Goal: Task Accomplishment & Management: Manage account settings

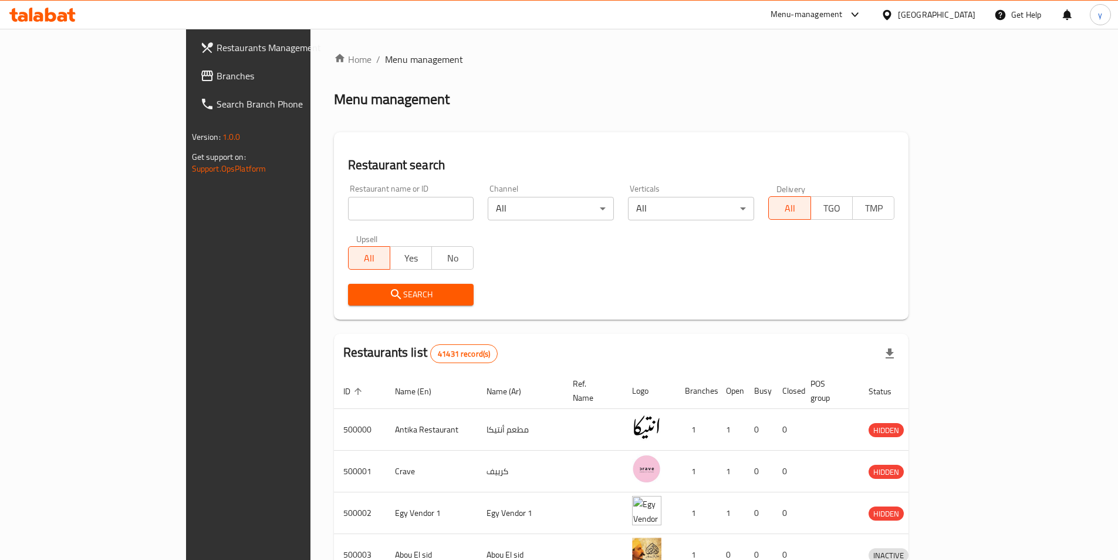
click at [955, 10] on div "[GEOGRAPHIC_DATA]" at bounding box center [936, 14] width 77 height 13
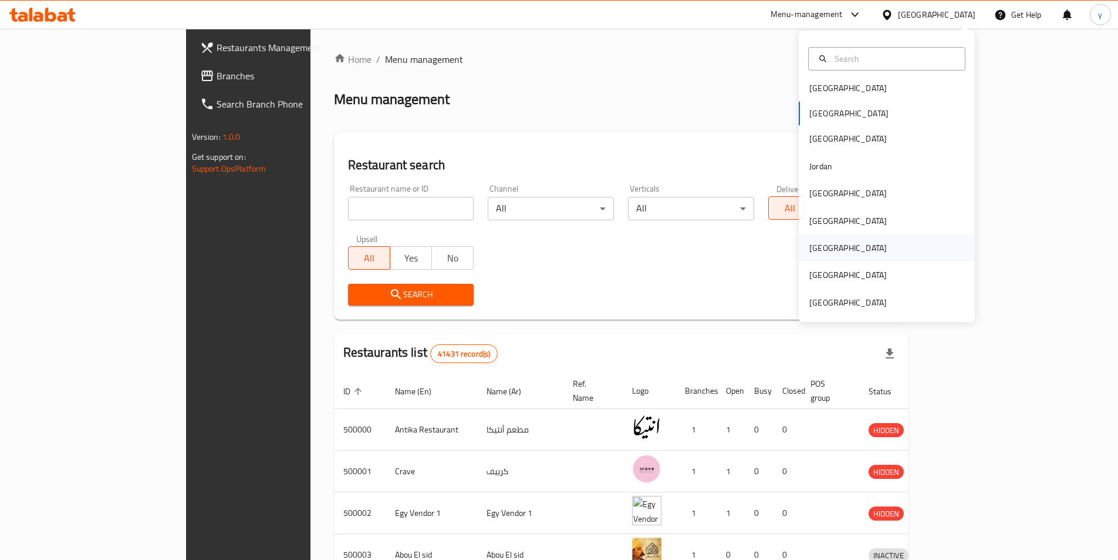
scroll to position [6, 0]
click at [837, 296] on div "[GEOGRAPHIC_DATA]" at bounding box center [848, 301] width 77 height 13
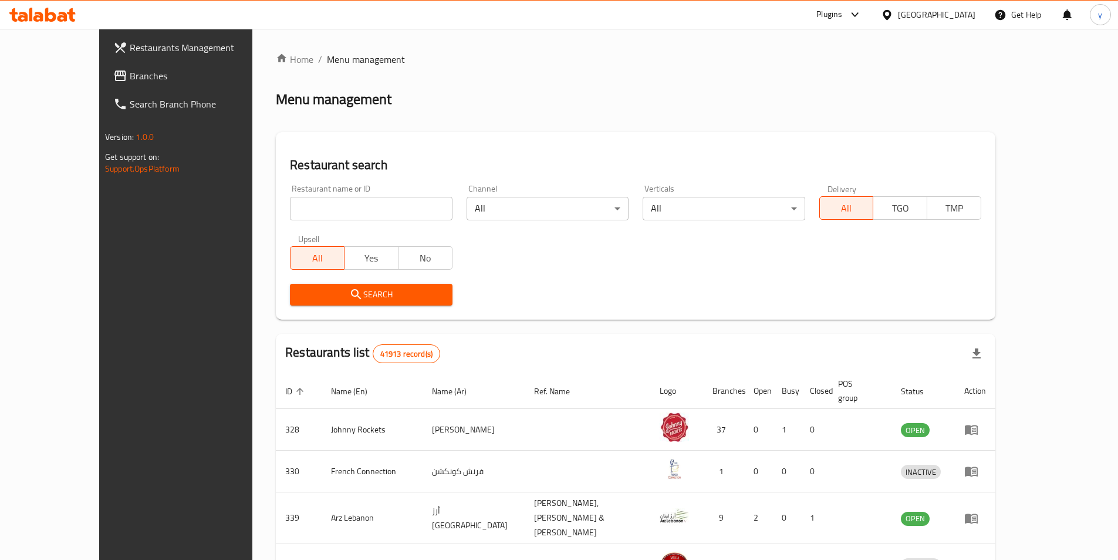
click at [130, 76] on span "Branches" at bounding box center [203, 76] width 147 height 14
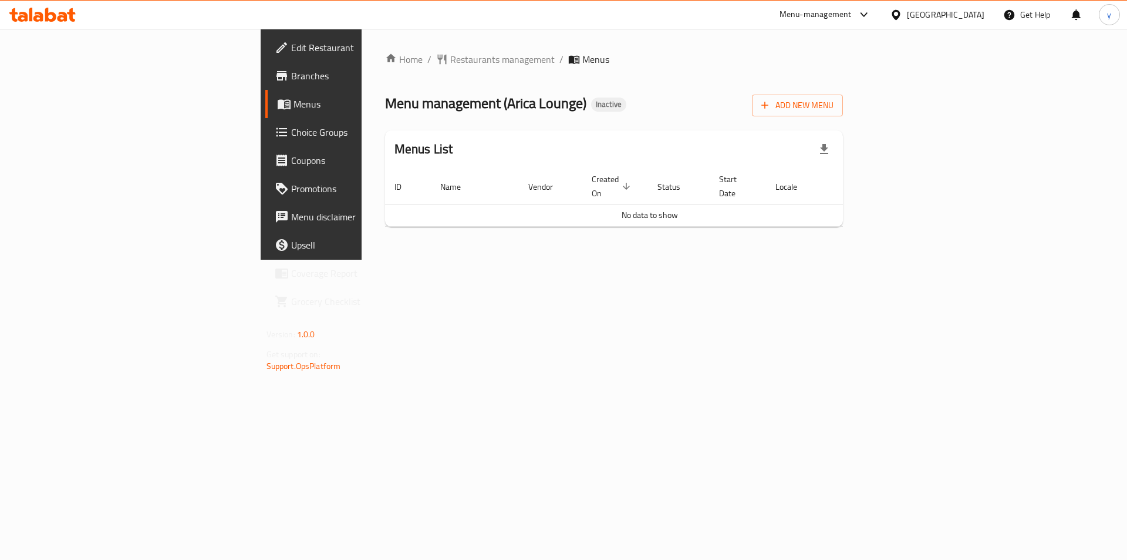
click at [291, 45] on span "Edit Restaurant" at bounding box center [365, 48] width 149 height 14
